Goal: Information Seeking & Learning: Learn about a topic

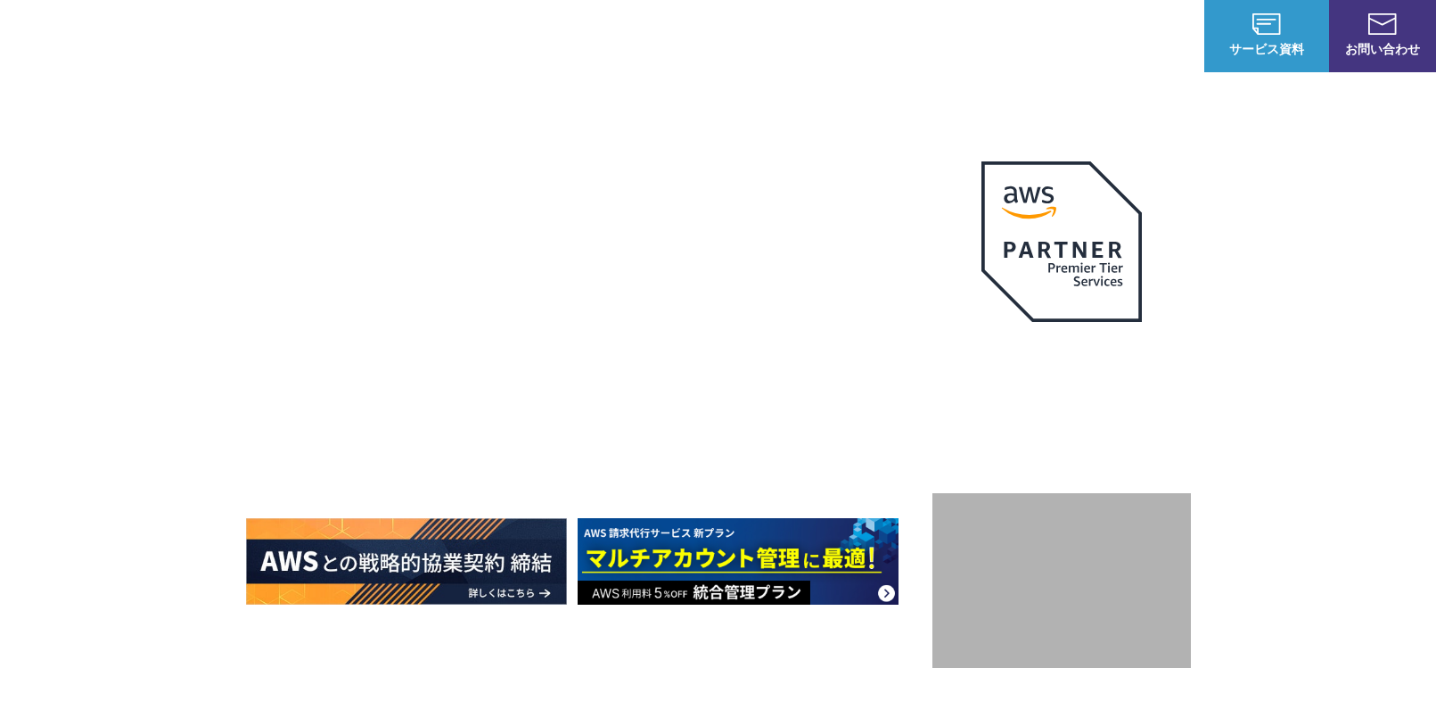
click at [111, 39] on img at bounding box center [103, 35] width 152 height 43
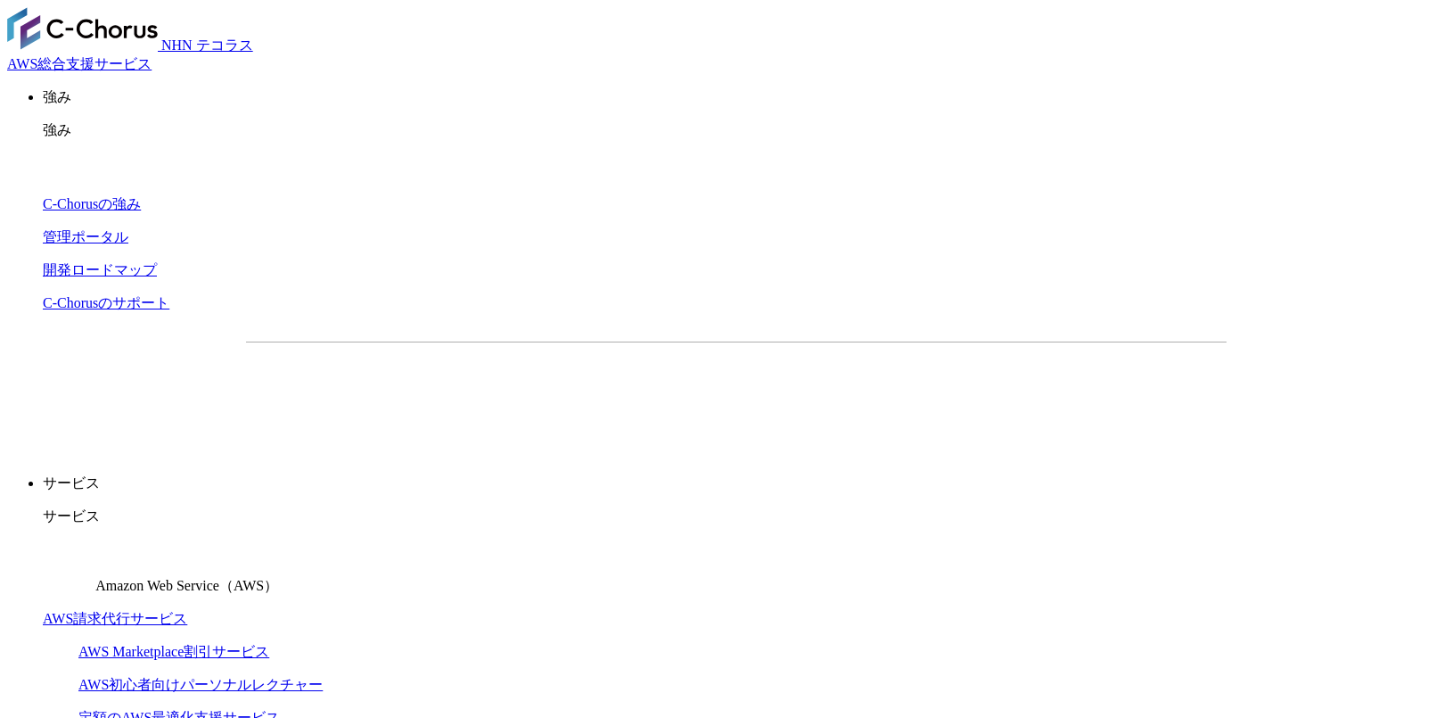
click at [187, 611] on link "AWS請求代行サービス" at bounding box center [115, 618] width 144 height 15
